Goal: Task Accomplishment & Management: Use online tool/utility

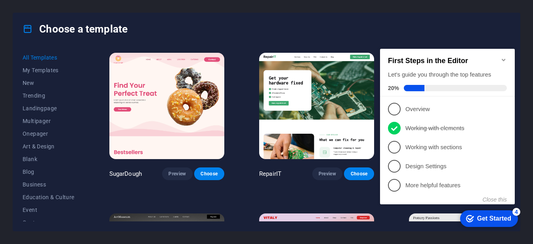
click at [255, 35] on div "Choose a template" at bounding box center [266, 29] width 507 height 32
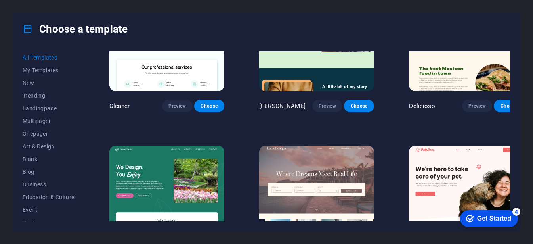
scroll to position [1354, 0]
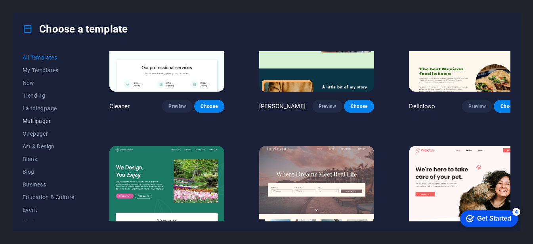
click at [48, 119] on span "Multipager" at bounding box center [49, 121] width 52 height 6
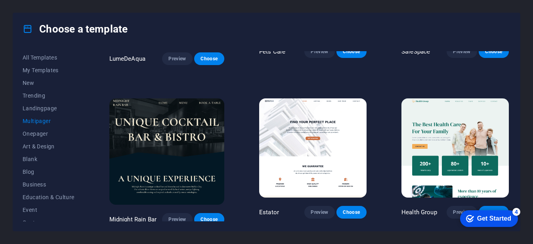
scroll to position [916, 0]
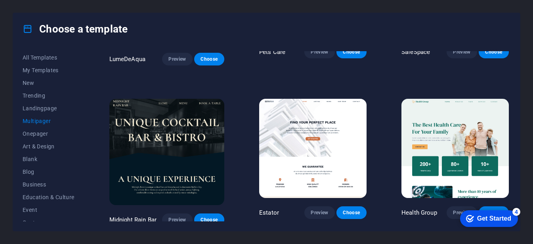
click at [321, 140] on img at bounding box center [312, 148] width 107 height 99
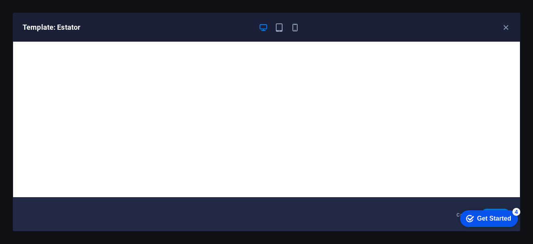
scroll to position [0, 0]
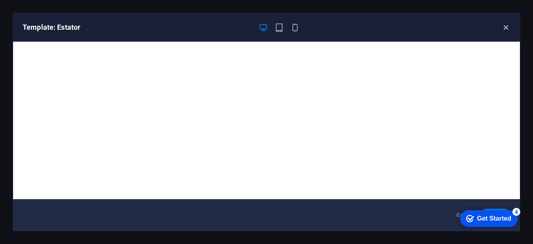
click at [507, 28] on icon "button" at bounding box center [506, 27] width 9 height 9
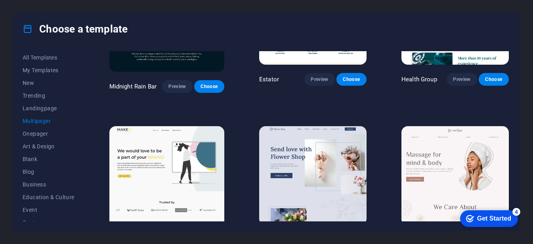
scroll to position [1049, 0]
click at [43, 159] on span "Blank" at bounding box center [49, 159] width 52 height 6
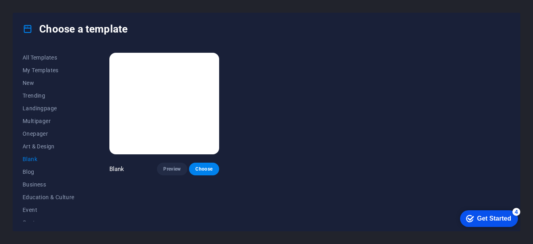
scroll to position [0, 0]
click at [156, 139] on img at bounding box center [164, 104] width 110 height 102
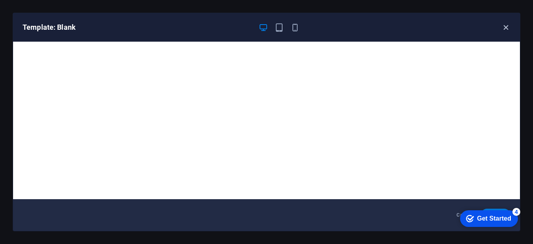
click at [506, 26] on icon "button" at bounding box center [506, 27] width 9 height 9
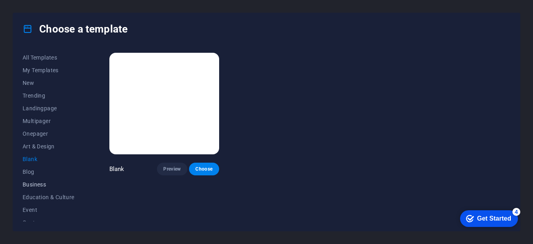
click at [38, 182] on span "Business" at bounding box center [49, 184] width 52 height 6
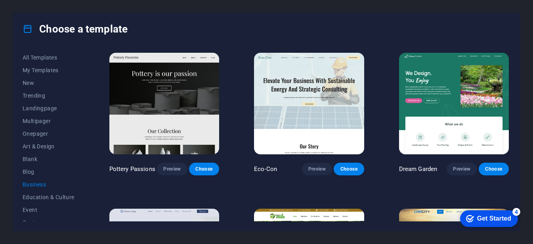
click at [286, 124] on img at bounding box center [309, 104] width 110 height 102
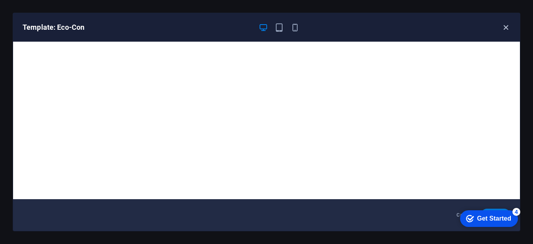
click at [506, 28] on icon "button" at bounding box center [506, 27] width 9 height 9
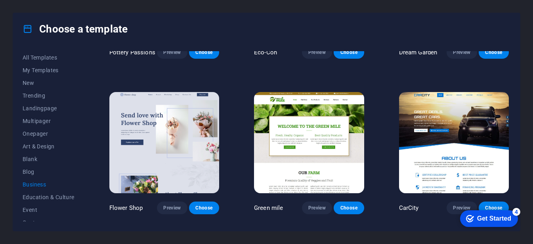
scroll to position [116, 0]
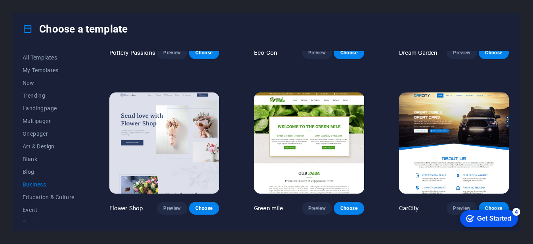
click at [281, 105] on img at bounding box center [309, 143] width 110 height 102
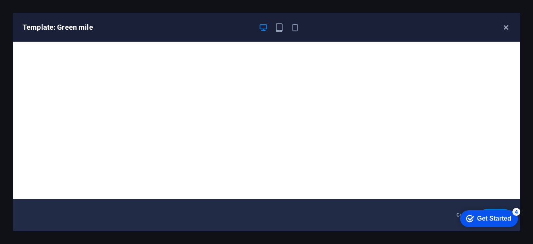
click at [509, 29] on icon "button" at bounding box center [506, 27] width 9 height 9
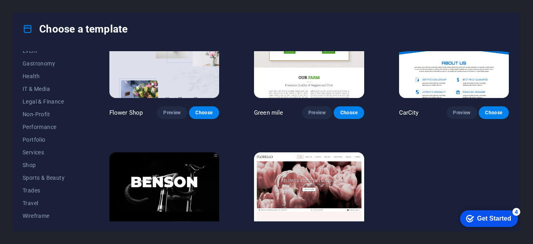
scroll to position [159, 0]
click at [31, 155] on span "Services" at bounding box center [49, 152] width 52 height 6
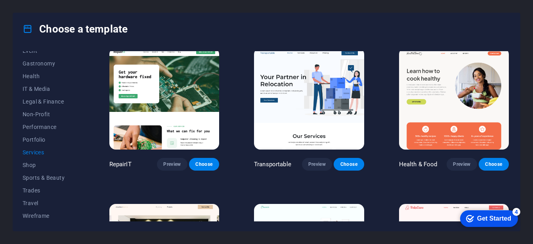
scroll to position [0, 0]
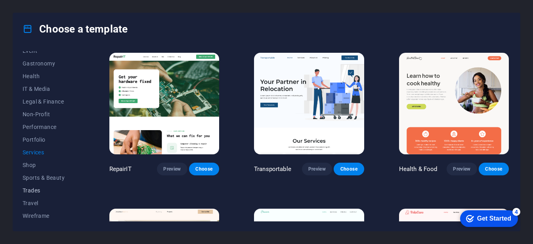
click at [39, 189] on span "Trades" at bounding box center [49, 190] width 52 height 6
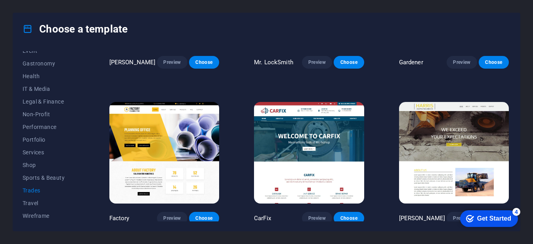
scroll to position [261, 0]
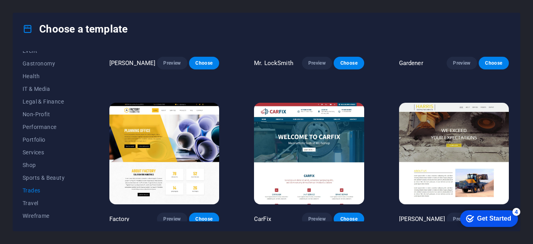
click at [165, 128] on img at bounding box center [164, 154] width 110 height 102
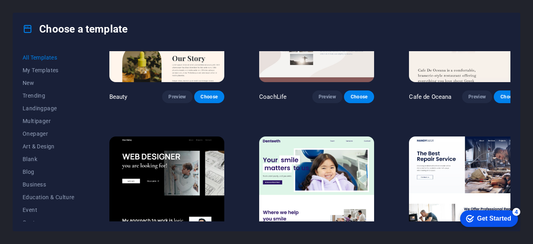
scroll to position [2325, 0]
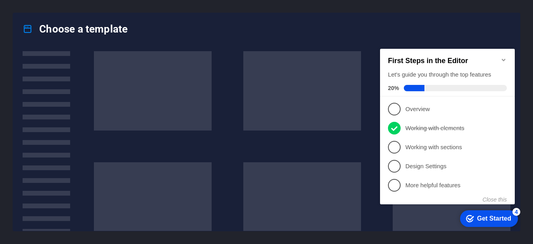
click at [505, 57] on icon "Minimize checklist" at bounding box center [504, 60] width 6 height 6
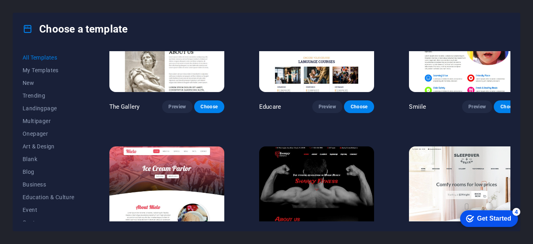
scroll to position [5399, 0]
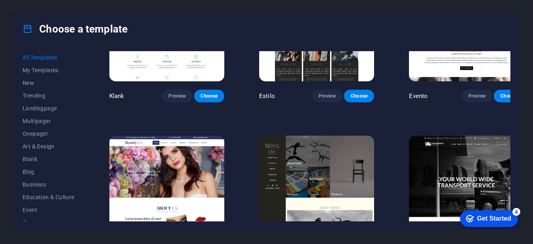
scroll to position [6661, 0]
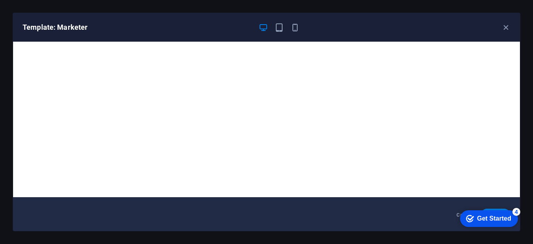
scroll to position [0, 0]
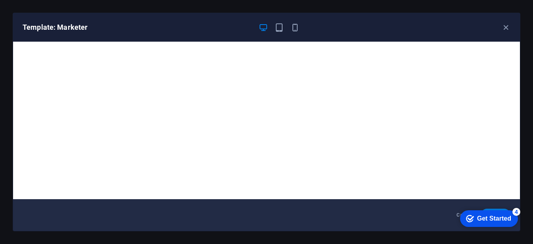
click at [474, 215] on div "checkmark Get Started 4" at bounding box center [488, 219] width 45 height 8
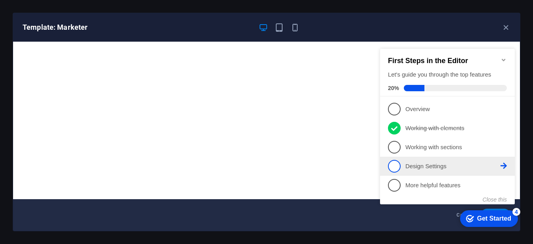
click at [412, 165] on p "Design Settings - incomplete" at bounding box center [453, 166] width 95 height 8
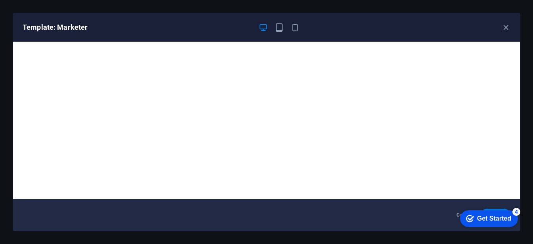
click at [482, 219] on div "Get Started" at bounding box center [494, 218] width 34 height 7
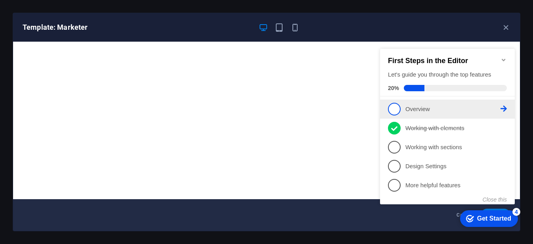
click at [424, 109] on p "Overview - incomplete" at bounding box center [453, 109] width 95 height 8
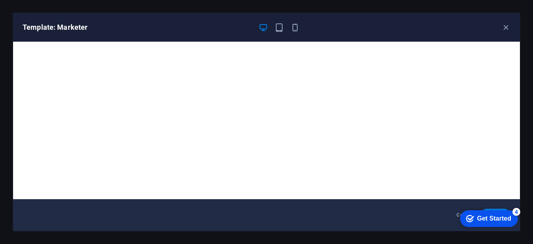
scroll to position [2, 0]
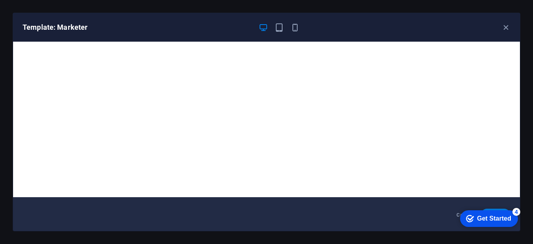
click at [470, 218] on icon "Get Started 4 items remaining, 20% complete" at bounding box center [470, 218] width 8 height 7
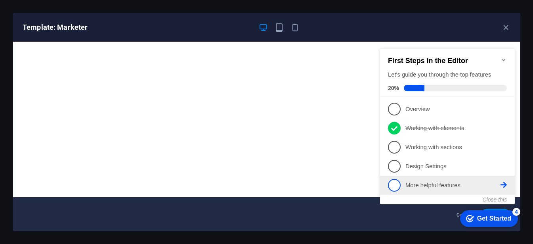
click at [450, 184] on p "More helpful features - incomplete" at bounding box center [453, 185] width 95 height 8
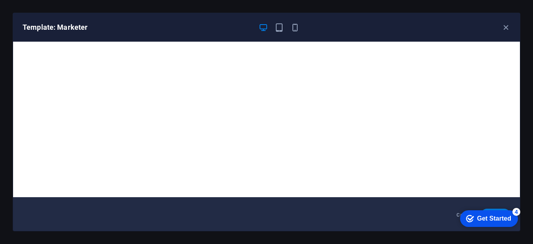
click at [521, 230] on div "checkmark Get Started 4 First Steps in the Editor Let's guide you through the t…" at bounding box center [487, 218] width 67 height 24
click at [467, 224] on div "checkmark Get Started 4" at bounding box center [489, 218] width 58 height 17
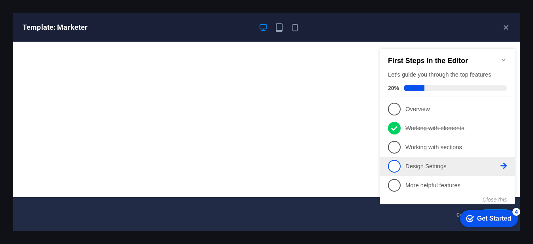
click at [429, 164] on p "Design Settings - incomplete" at bounding box center [453, 166] width 95 height 8
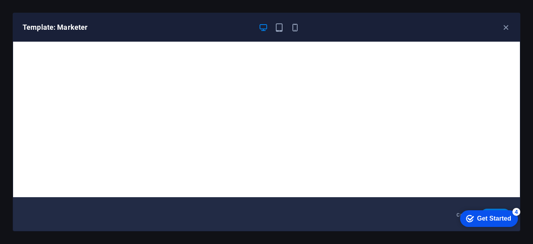
click at [474, 218] on div "checkmark Get Started 4" at bounding box center [488, 219] width 45 height 8
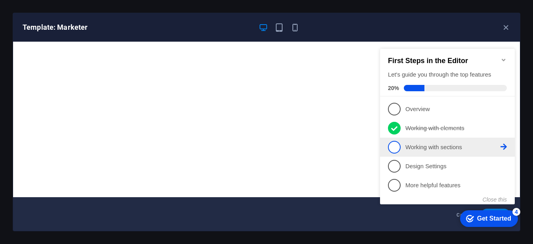
click at [433, 150] on link "3 Working with sections - incomplete" at bounding box center [447, 147] width 119 height 13
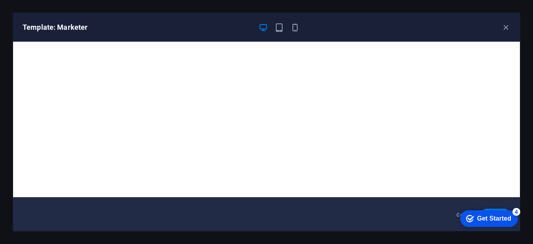
click at [466, 215] on div "checkmark Get Started 4" at bounding box center [488, 219] width 45 height 8
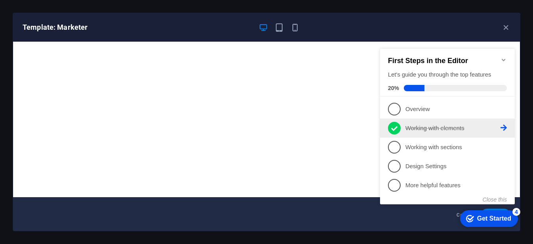
click at [426, 124] on p "Working with elements - completed" at bounding box center [453, 128] width 95 height 8
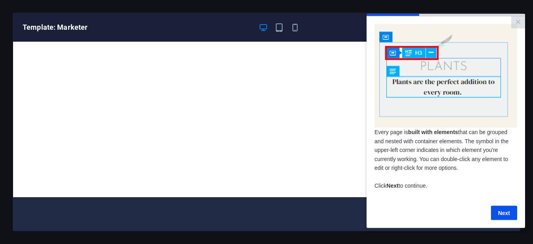
scroll to position [0, 0]
click at [495, 215] on div "Next" at bounding box center [446, 212] width 143 height 14
click at [503, 213] on link "Next" at bounding box center [504, 212] width 26 height 14
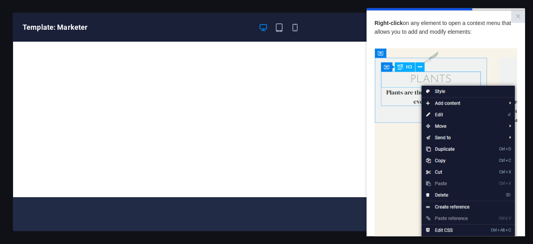
click at [509, 214] on img at bounding box center [446, 160] width 143 height 225
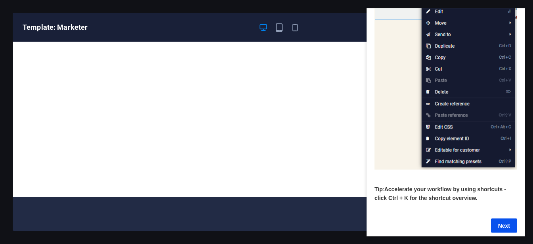
scroll to position [116, 6]
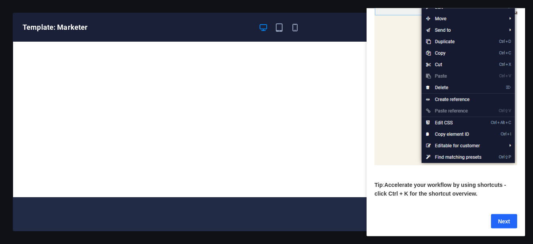
click at [492, 216] on link "Next" at bounding box center [504, 221] width 26 height 14
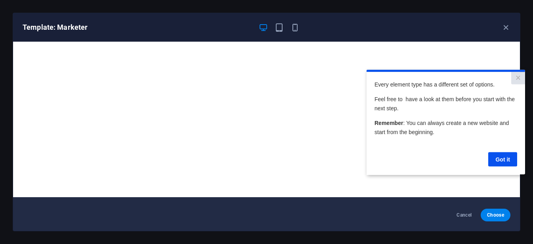
scroll to position [0, 0]
click at [495, 216] on span "Choose" at bounding box center [495, 215] width 17 height 6
drag, startPoint x: 495, startPoint y: 216, endPoint x: 495, endPoint y: 210, distance: 5.6
click at [495, 216] on span "Choose" at bounding box center [495, 215] width 17 height 6
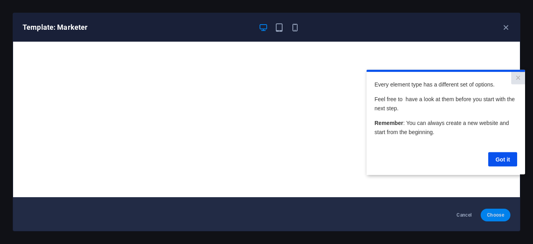
click at [495, 216] on span "Choose" at bounding box center [495, 215] width 17 height 6
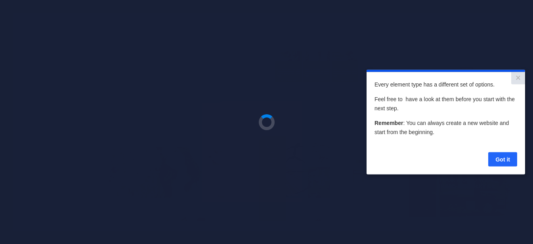
drag, startPoint x: 862, startPoint y: 280, endPoint x: 502, endPoint y: 156, distance: 380.3
click at [502, 156] on link "Got it" at bounding box center [503, 159] width 29 height 14
